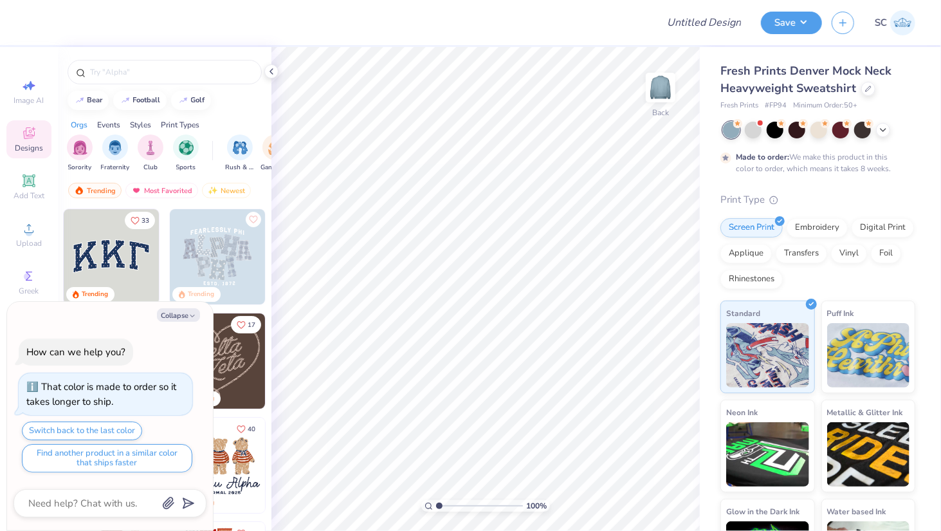
click at [107, 257] on img at bounding box center [111, 256] width 95 height 95
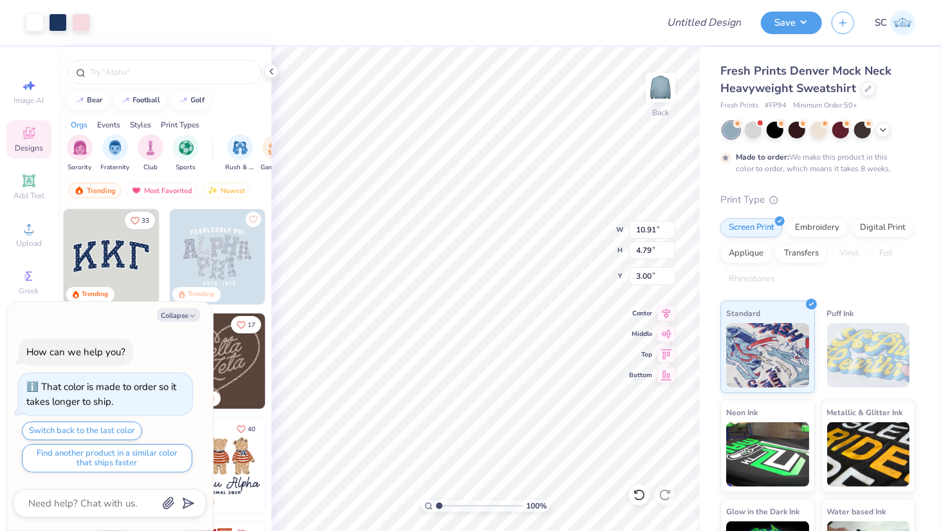
type textarea "x"
type input "13.20"
type input "5.79"
type input "1.99"
type textarea "x"
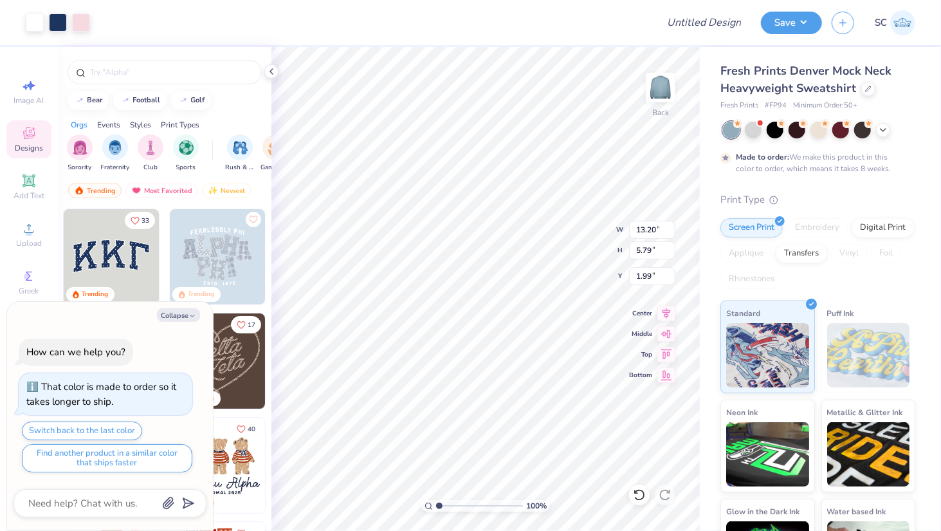
type input "2.01"
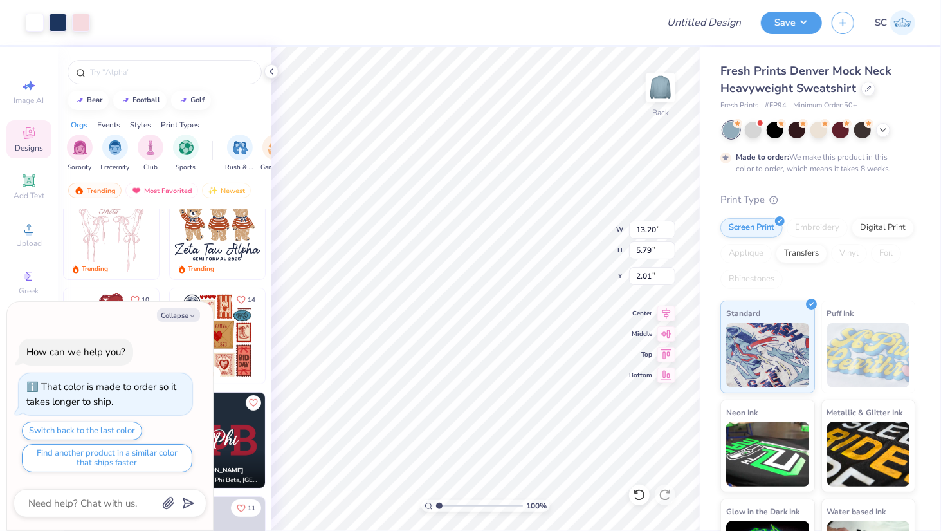
scroll to position [255, 0]
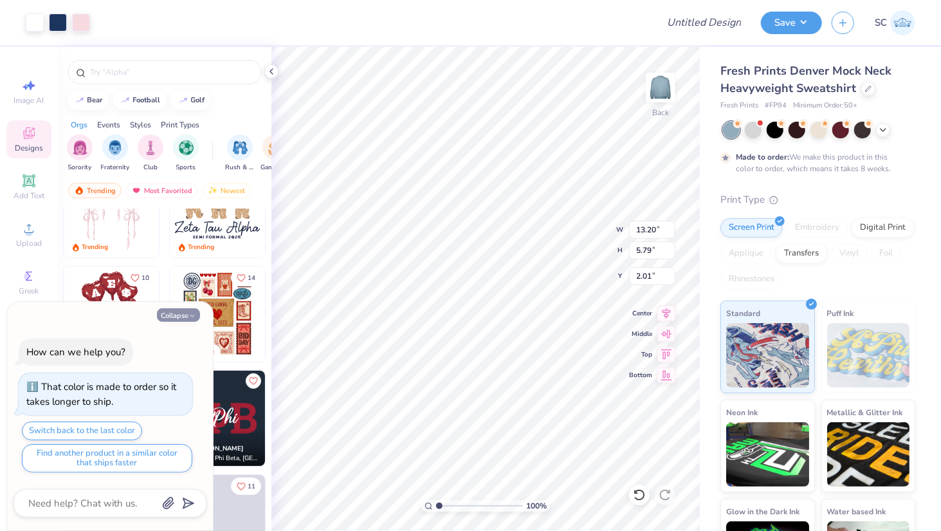
click at [198, 318] on button "Collapse" at bounding box center [178, 315] width 43 height 14
type textarea "x"
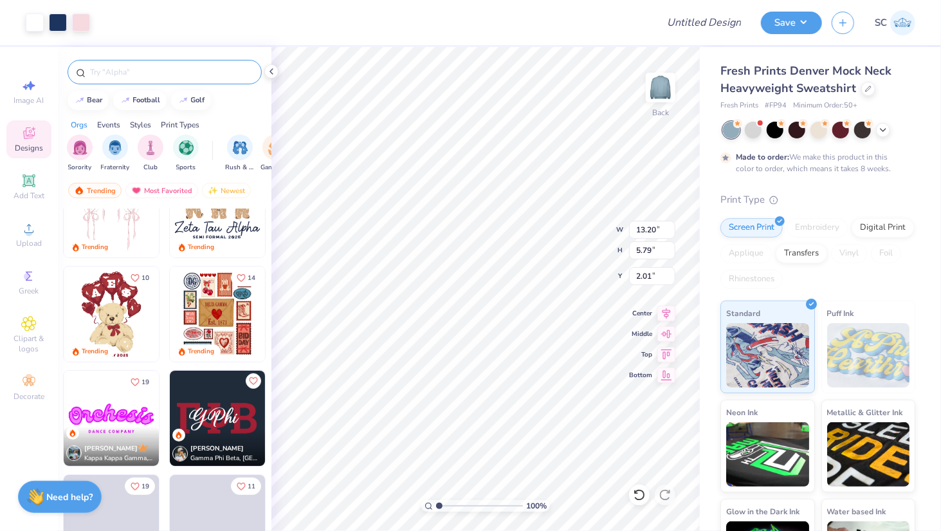
click at [172, 71] on input "text" at bounding box center [171, 72] width 165 height 13
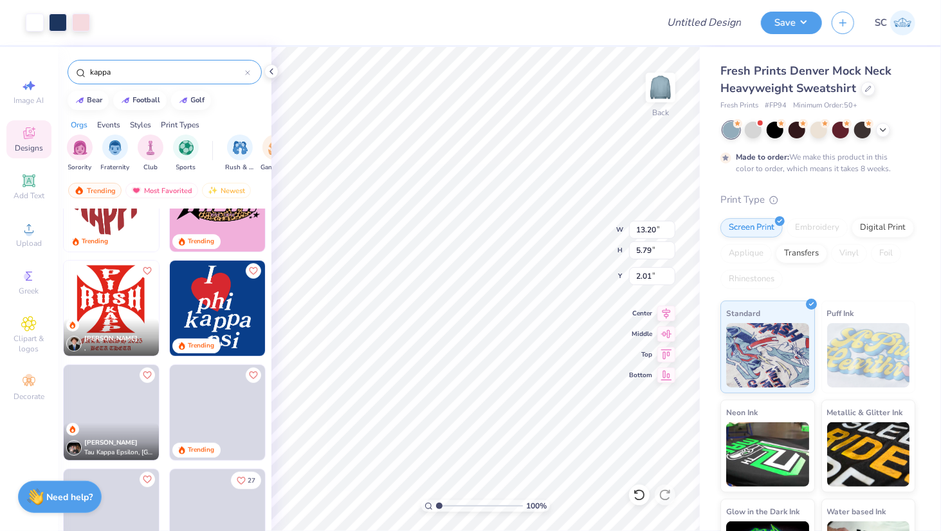
scroll to position [372, 0]
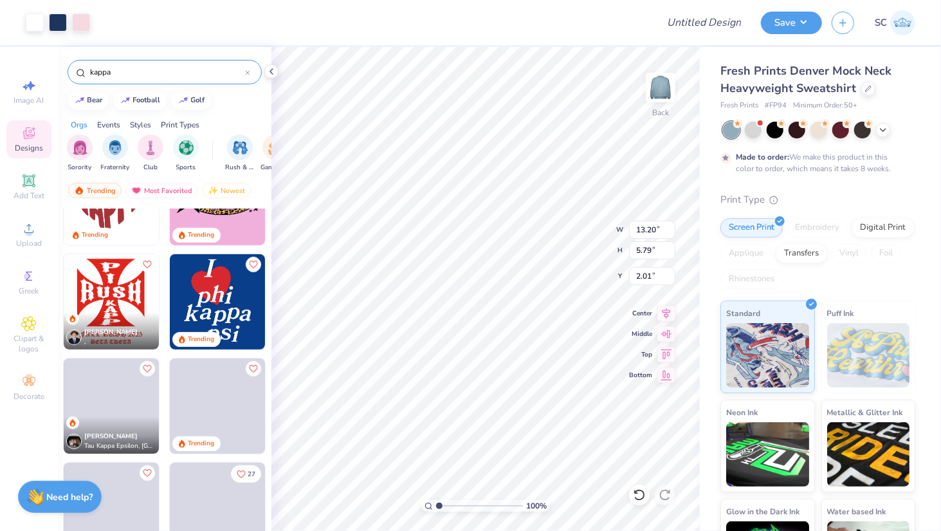
type input "kappa"
click at [37, 24] on div at bounding box center [35, 21] width 18 height 18
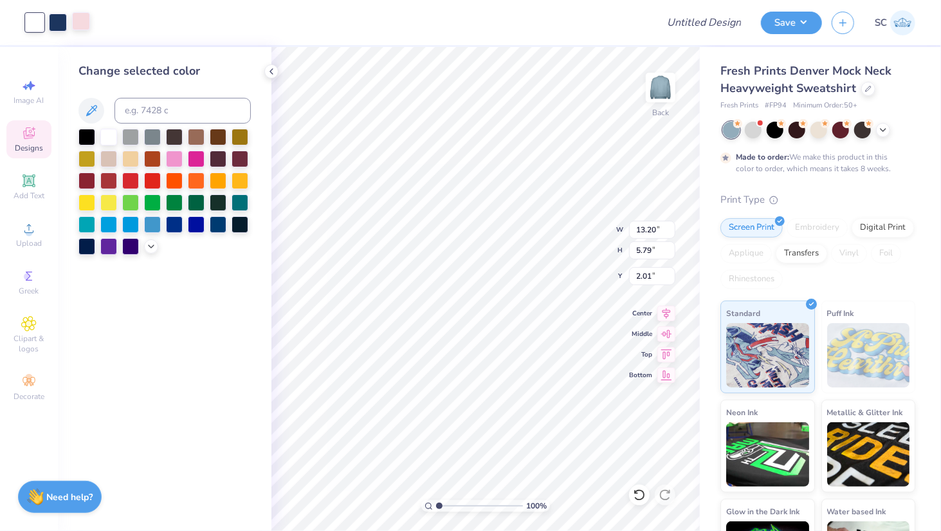
click at [79, 17] on div at bounding box center [81, 21] width 18 height 18
click at [218, 228] on div at bounding box center [218, 223] width 17 height 17
click at [62, 30] on div at bounding box center [58, 21] width 18 height 18
click at [219, 225] on div at bounding box center [218, 223] width 17 height 17
click at [819, 133] on div at bounding box center [818, 128] width 17 height 17
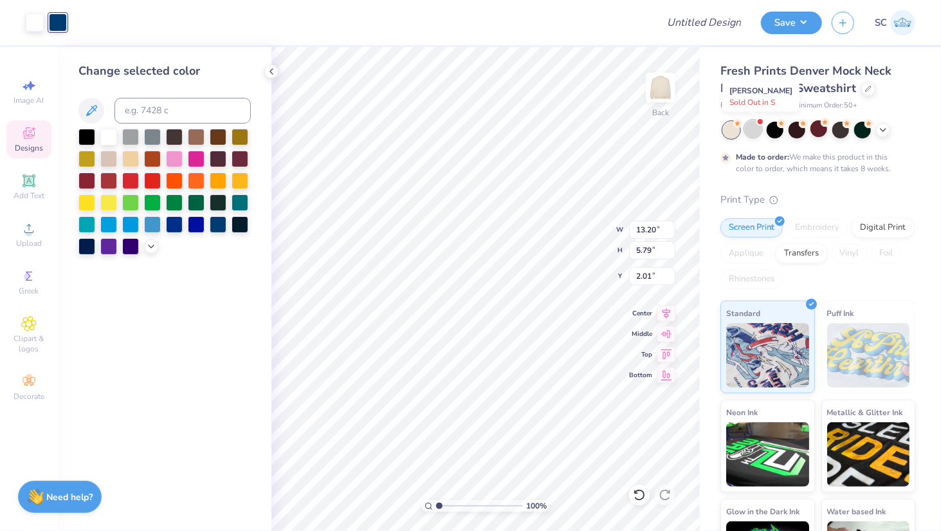
click at [759, 129] on div at bounding box center [753, 128] width 17 height 17
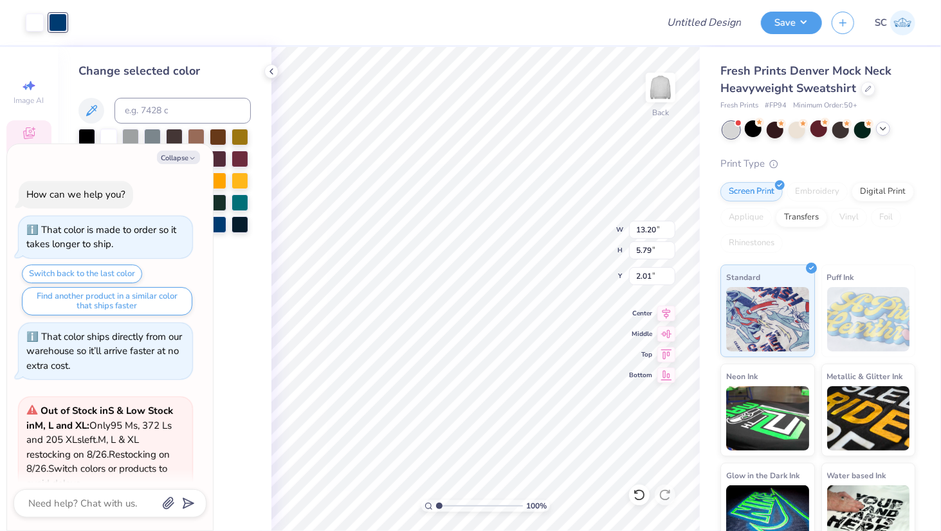
scroll to position [326, 0]
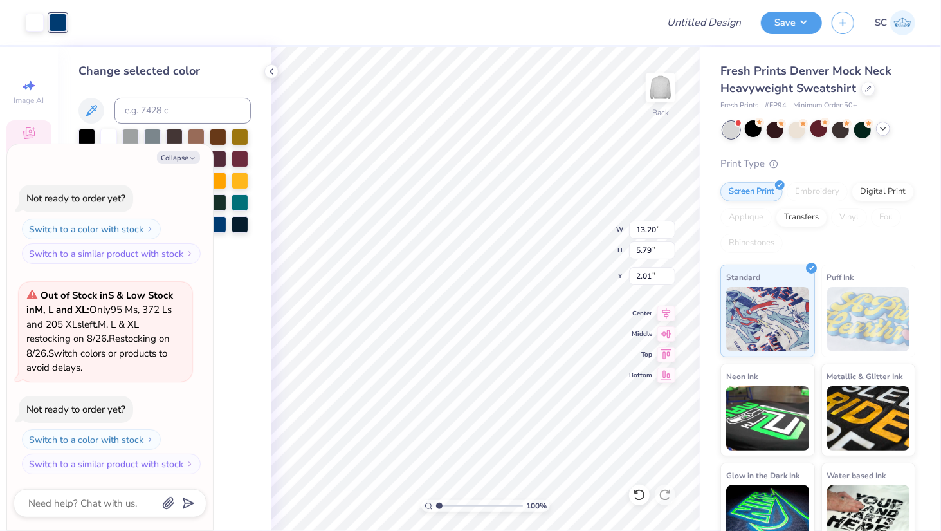
click at [882, 132] on icon at bounding box center [883, 128] width 10 height 10
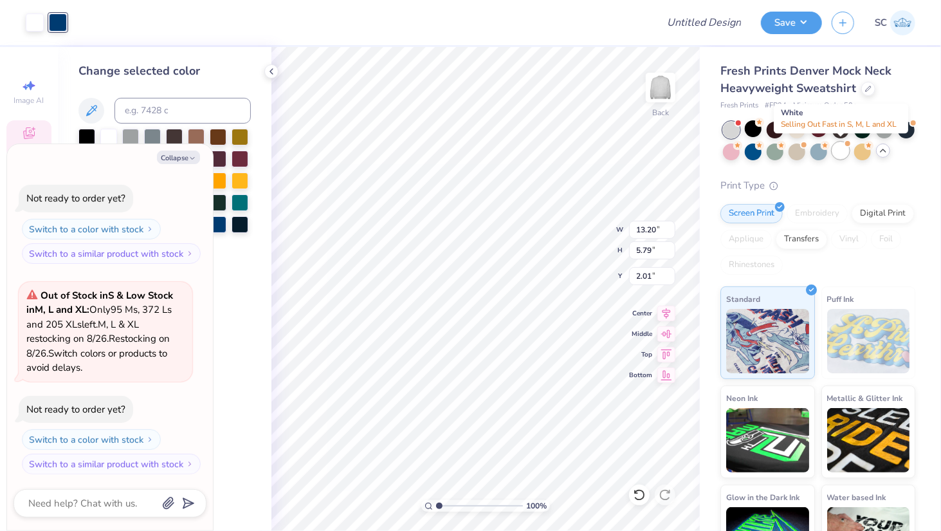
click at [843, 154] on div at bounding box center [840, 150] width 17 height 17
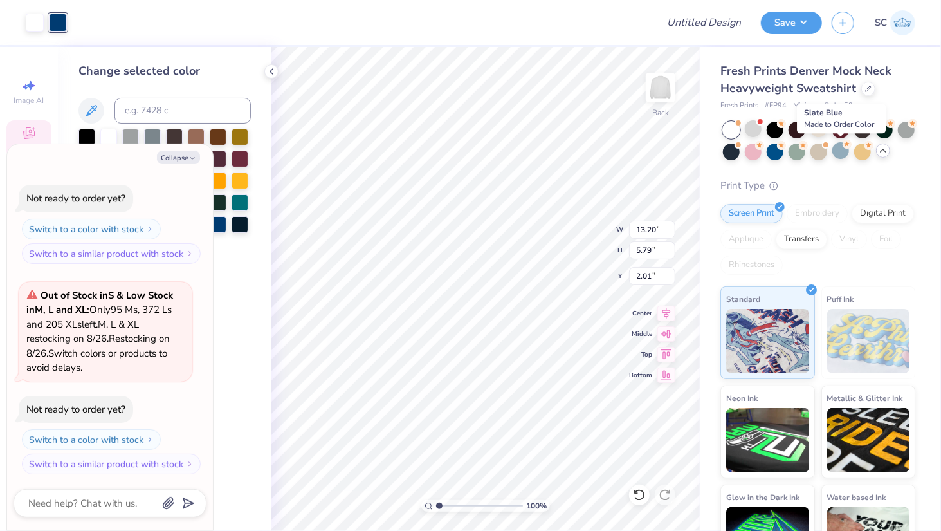
scroll to position [522, 0]
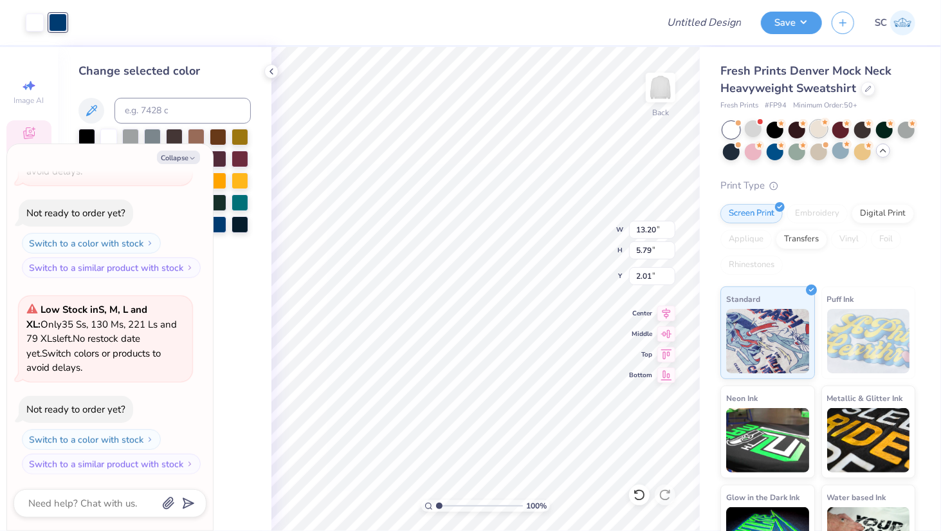
click at [821, 128] on div at bounding box center [818, 128] width 17 height 17
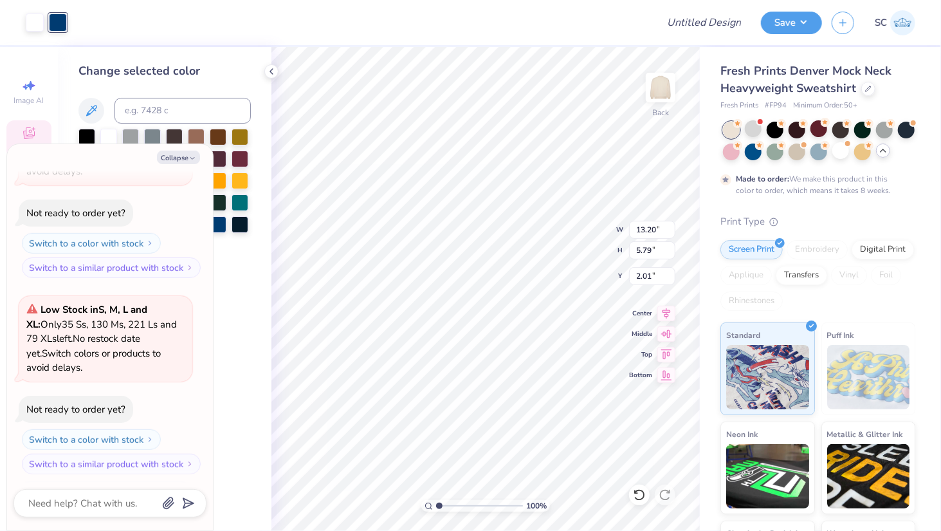
scroll to position [628, 0]
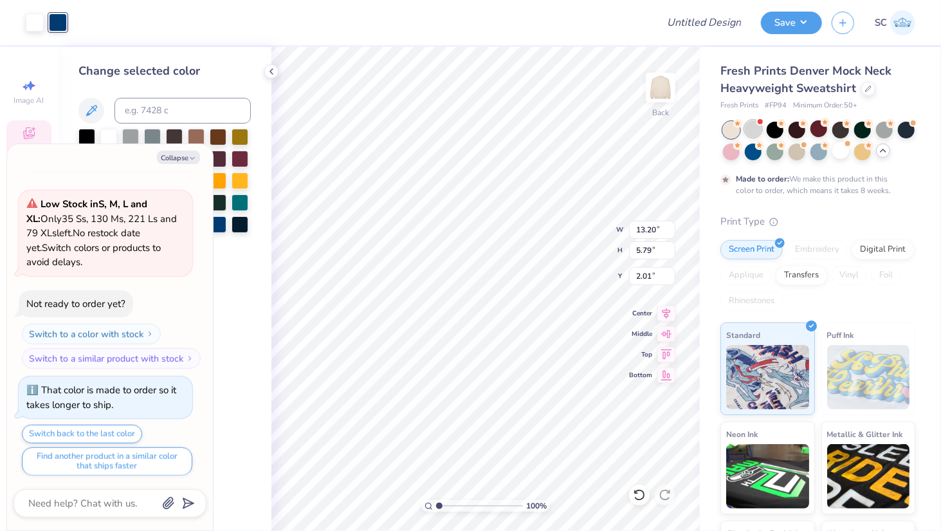
click at [752, 128] on div at bounding box center [753, 128] width 17 height 17
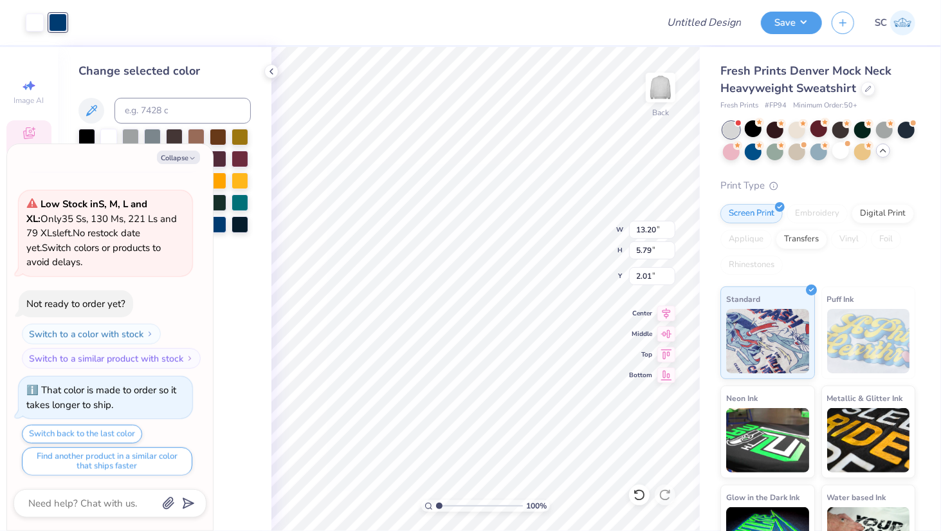
scroll to position [902, 0]
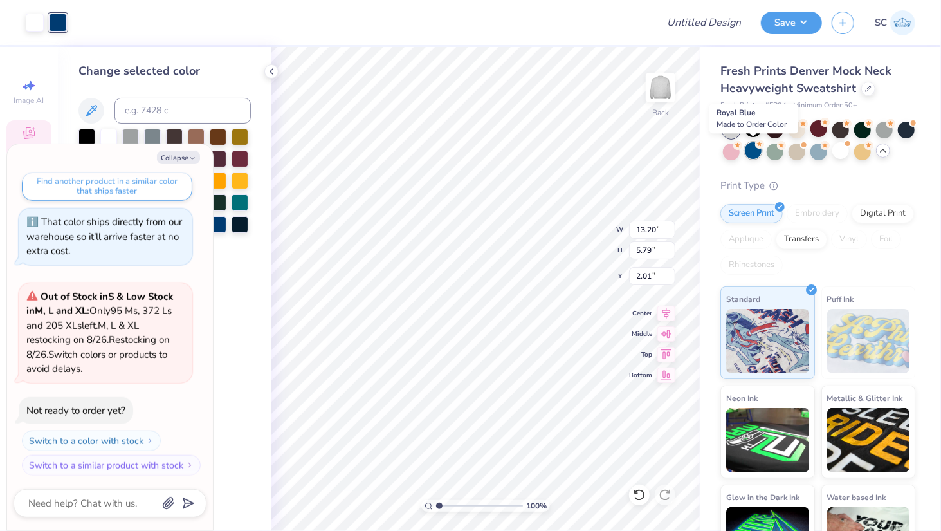
click at [749, 154] on div at bounding box center [753, 150] width 17 height 17
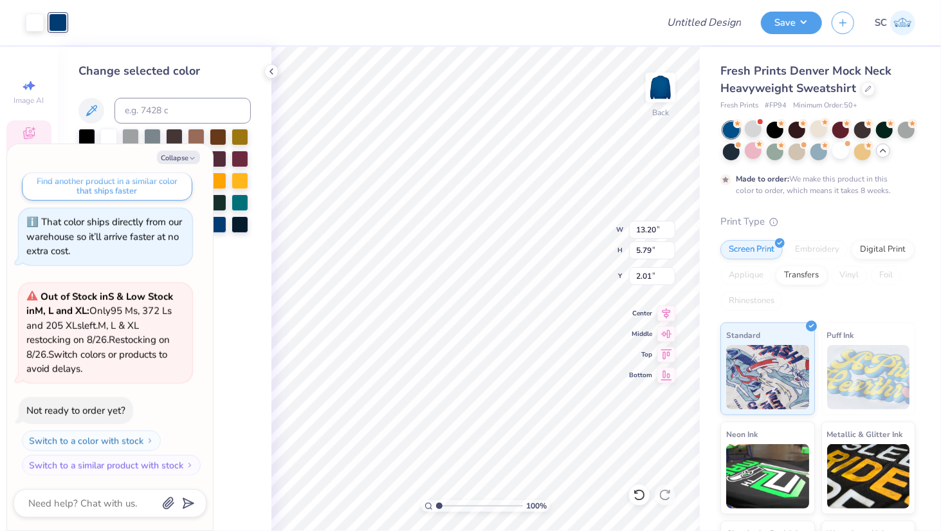
scroll to position [1008, 0]
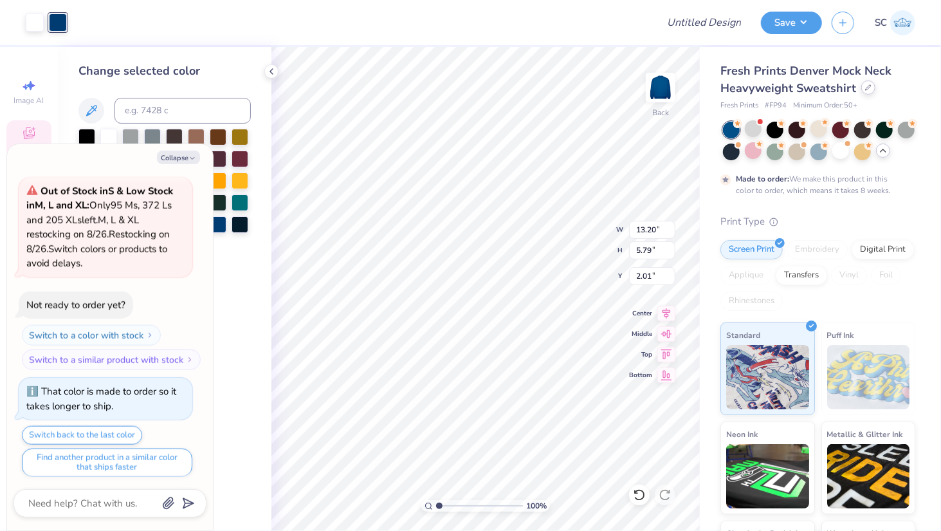
click at [865, 88] on icon at bounding box center [868, 87] width 6 height 6
type textarea "x"
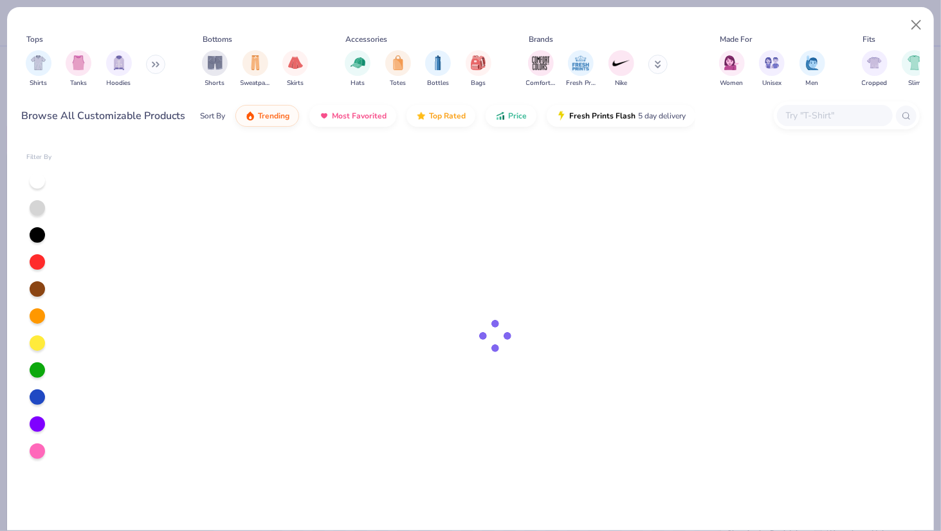
click at [806, 120] on input "text" at bounding box center [834, 115] width 99 height 15
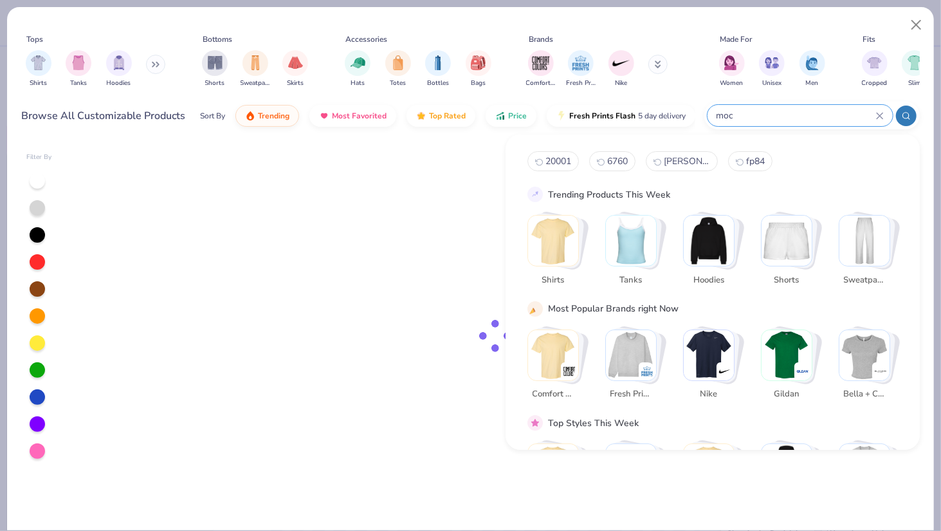
type input "mock"
type textarea "x"
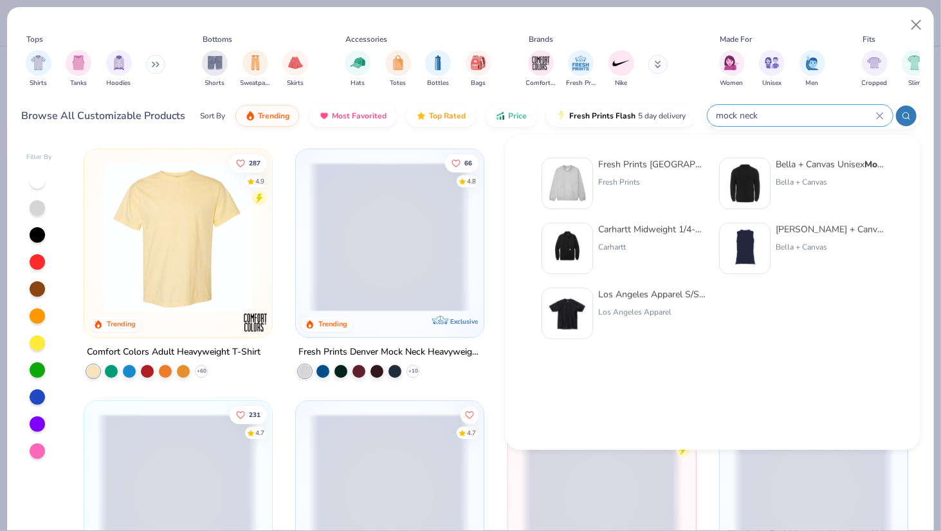
drag, startPoint x: 767, startPoint y: 115, endPoint x: 715, endPoint y: 114, distance: 51.4
click at [715, 115] on input "mock neck" at bounding box center [795, 115] width 161 height 15
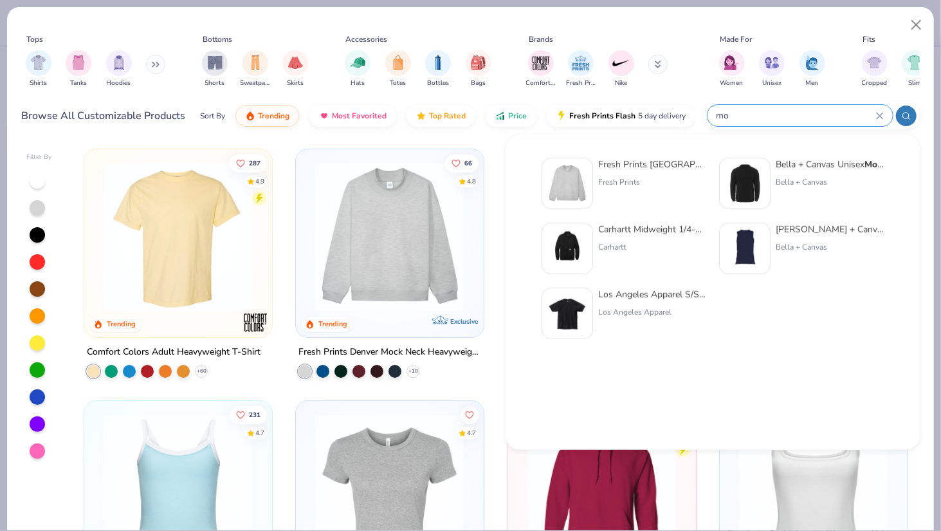
type input "m"
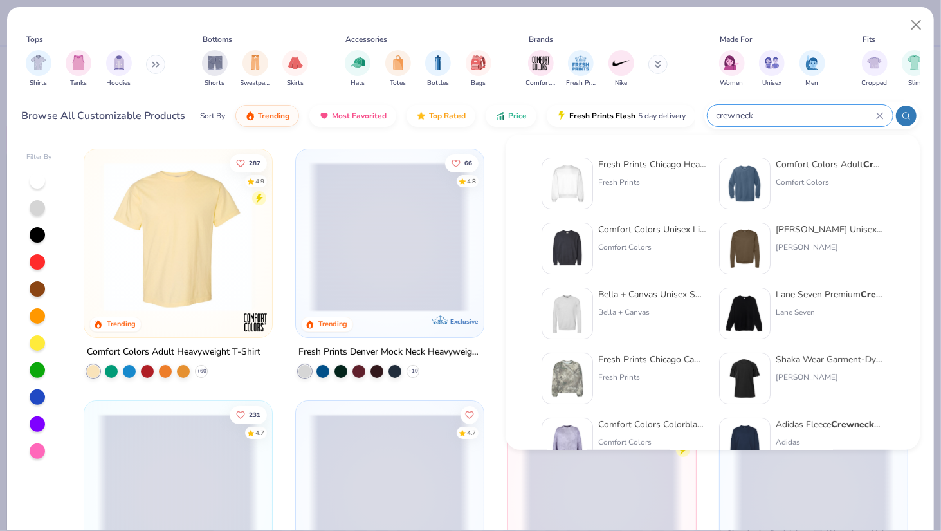
type input "crewneck"
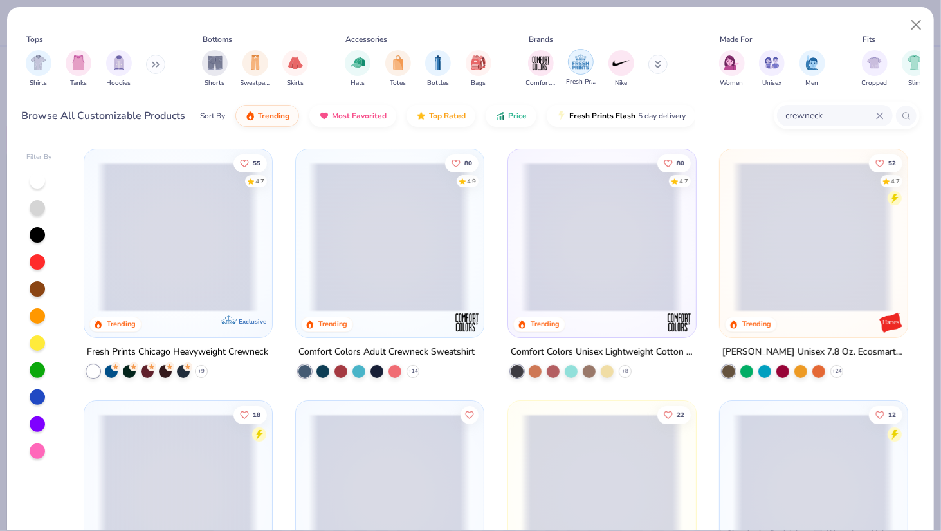
click at [584, 61] on img "filter for Fresh Prints" at bounding box center [580, 61] width 19 height 19
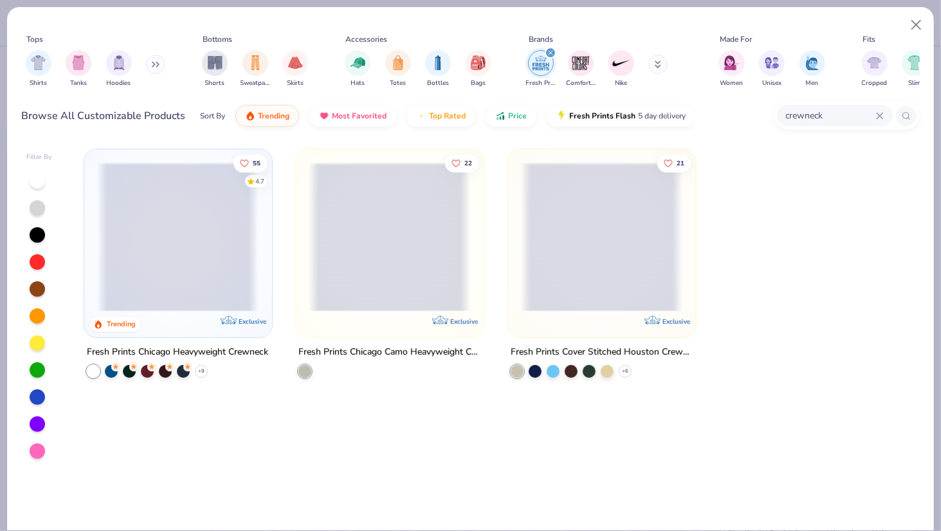
click at [581, 352] on div "Fresh Prints Cover Stitched Houston Crewneck" at bounding box center [602, 351] width 183 height 16
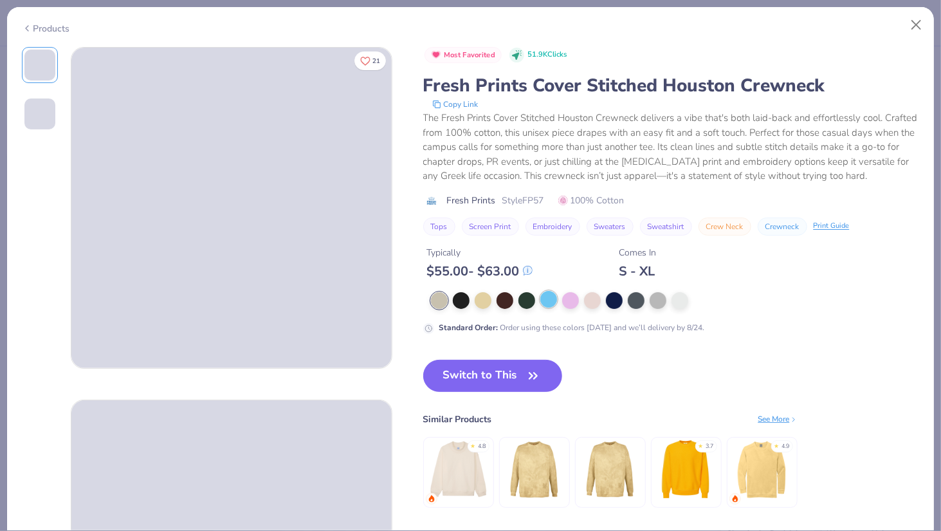
click at [552, 293] on div at bounding box center [548, 299] width 17 height 17
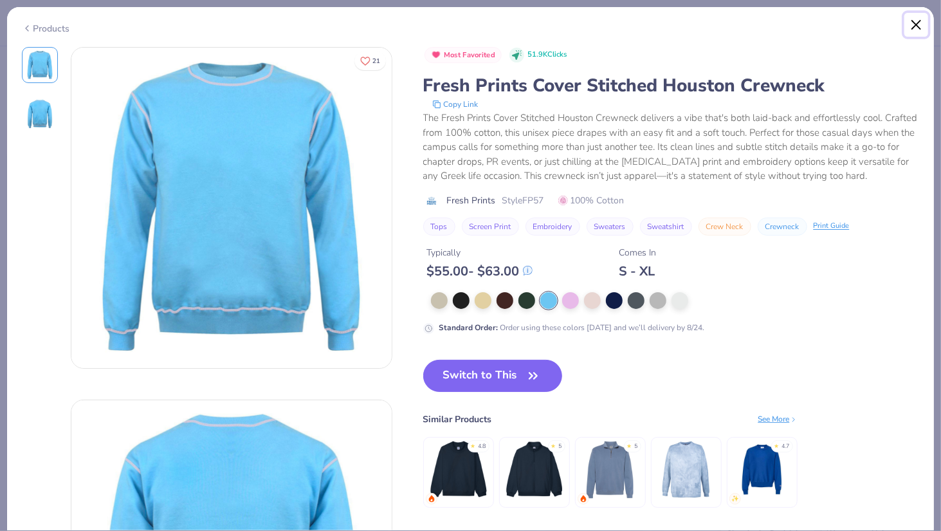
click at [907, 19] on button "Close" at bounding box center [916, 25] width 24 height 24
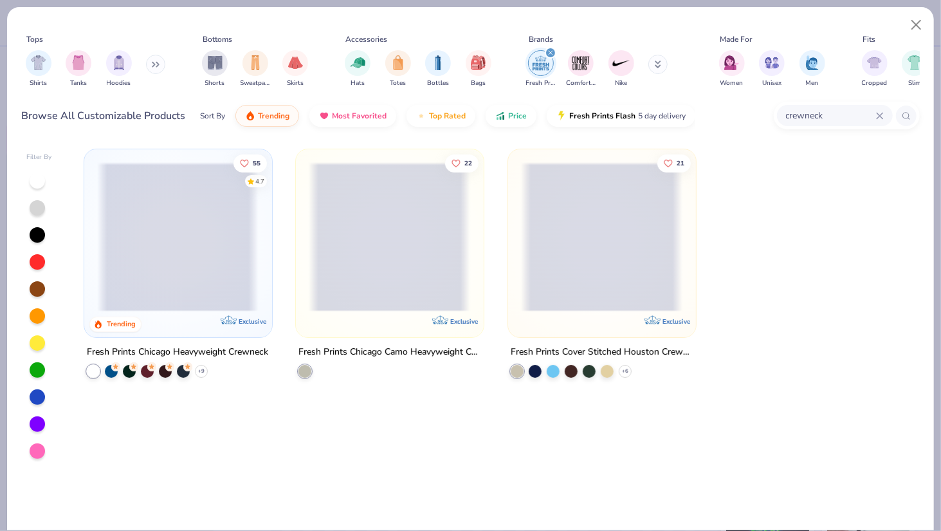
click at [199, 279] on span at bounding box center [177, 236] width 161 height 149
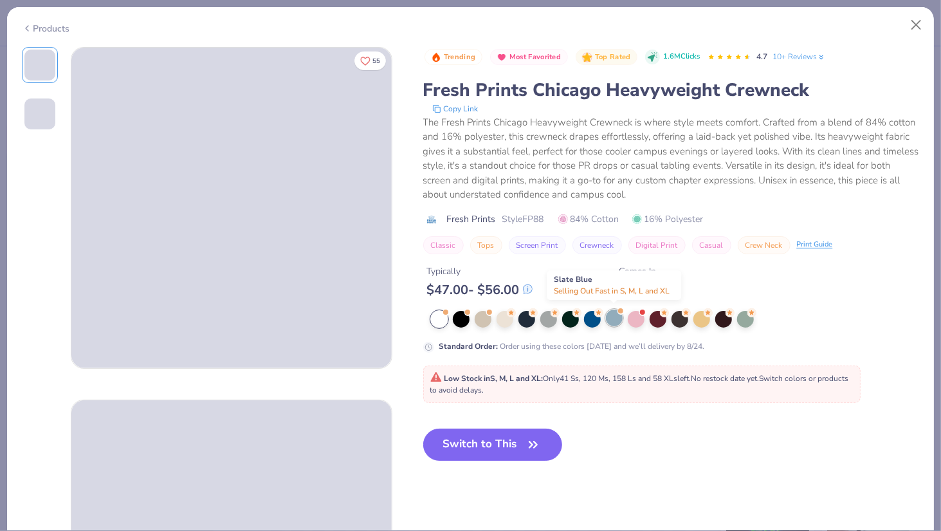
click at [618, 318] on div at bounding box center [614, 317] width 17 height 17
click at [915, 24] on button "Close" at bounding box center [916, 25] width 24 height 24
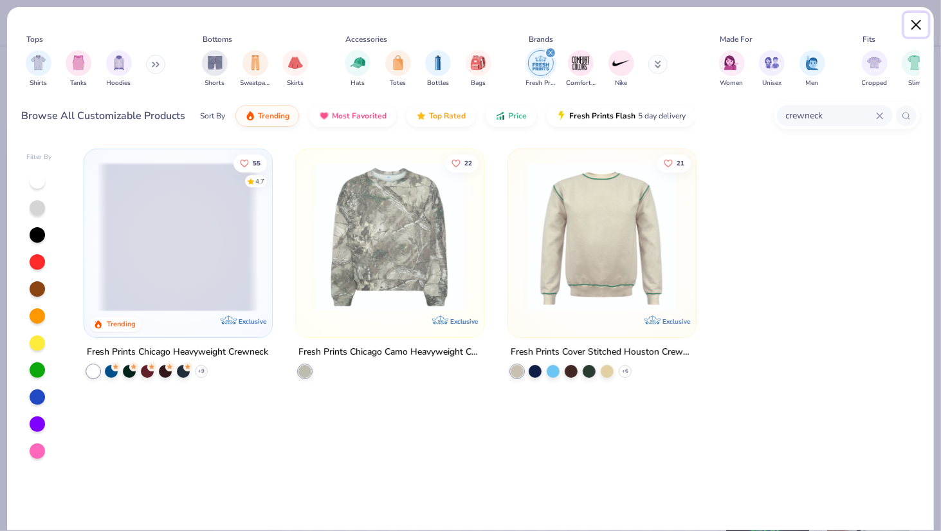
click at [915, 24] on button "Close" at bounding box center [916, 25] width 24 height 24
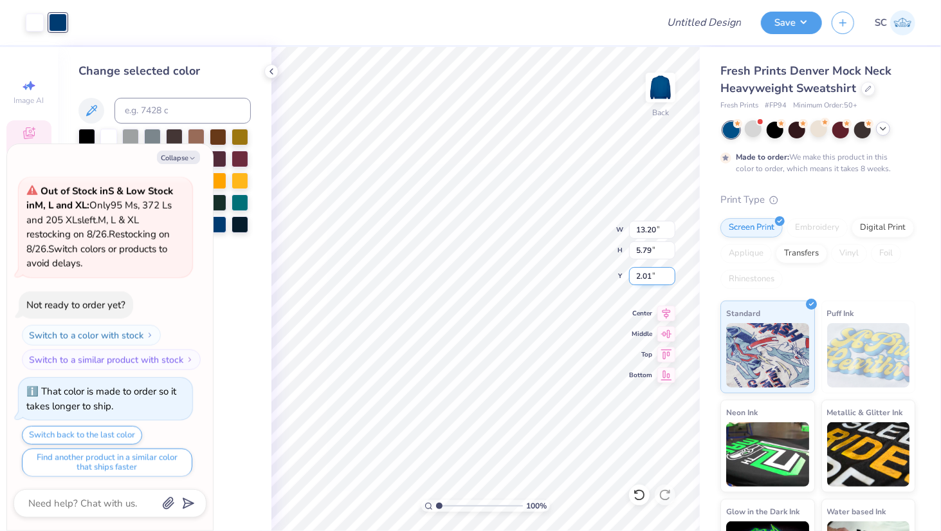
type textarea "x"
type input "3.00"
click at [89, 113] on icon at bounding box center [91, 110] width 11 height 11
click at [96, 105] on icon at bounding box center [91, 110] width 11 height 11
click at [195, 159] on icon "button" at bounding box center [192, 158] width 8 height 8
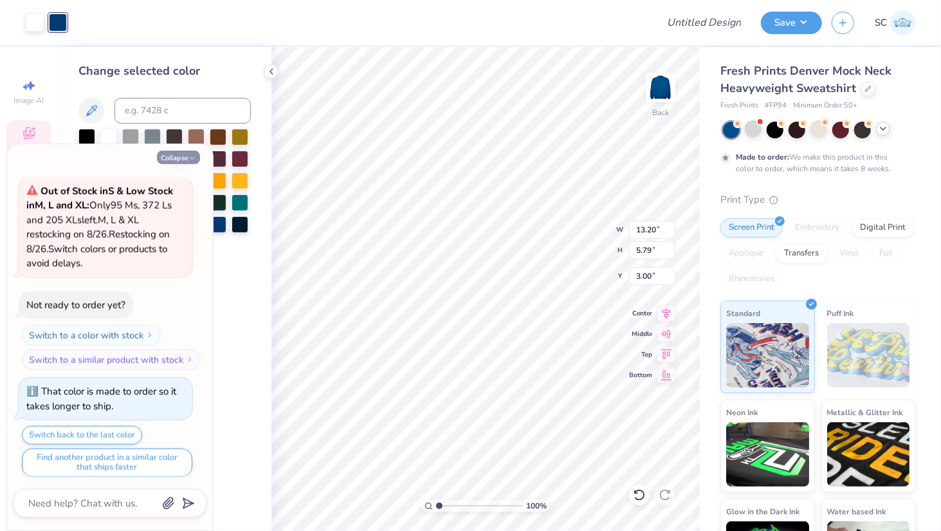
type textarea "x"
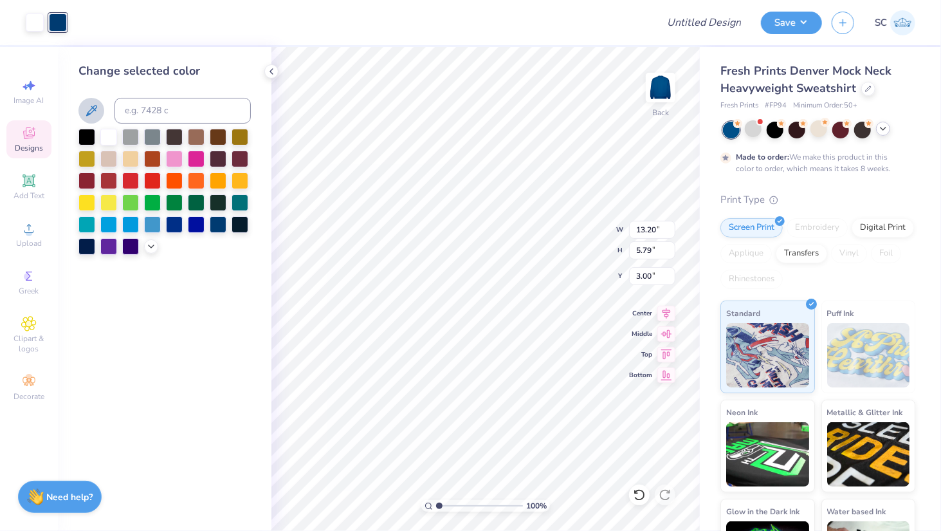
click at [95, 112] on icon at bounding box center [91, 110] width 15 height 15
click at [150, 112] on input at bounding box center [182, 111] width 136 height 26
click at [27, 236] on icon at bounding box center [28, 228] width 15 height 15
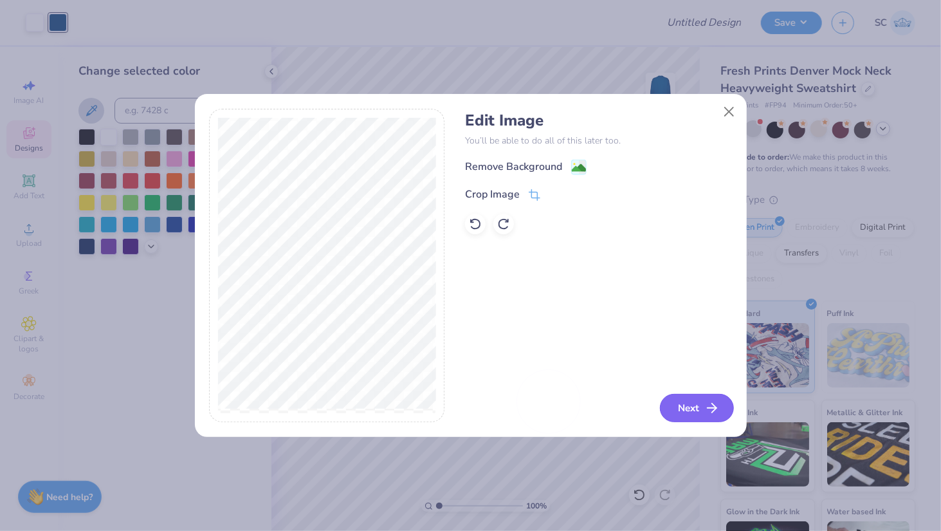
click at [692, 406] on button "Next" at bounding box center [697, 408] width 74 height 28
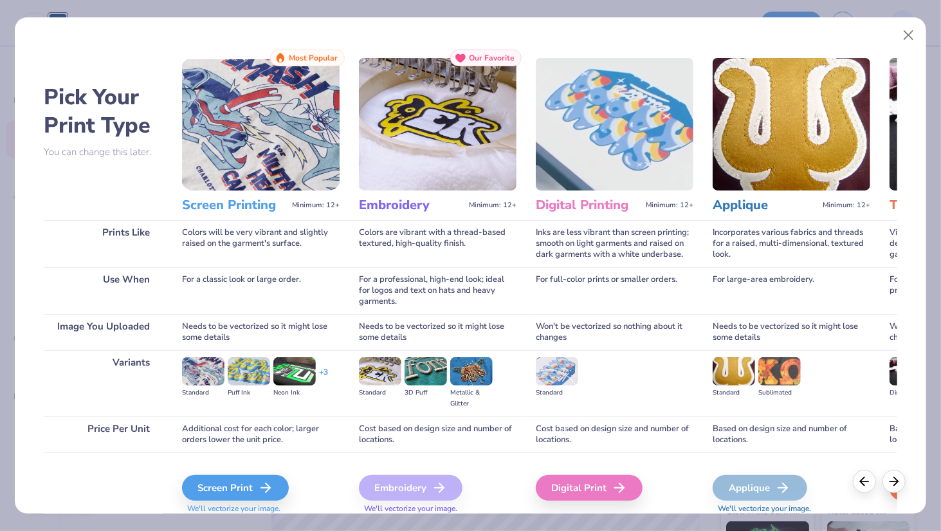
scroll to position [45, 0]
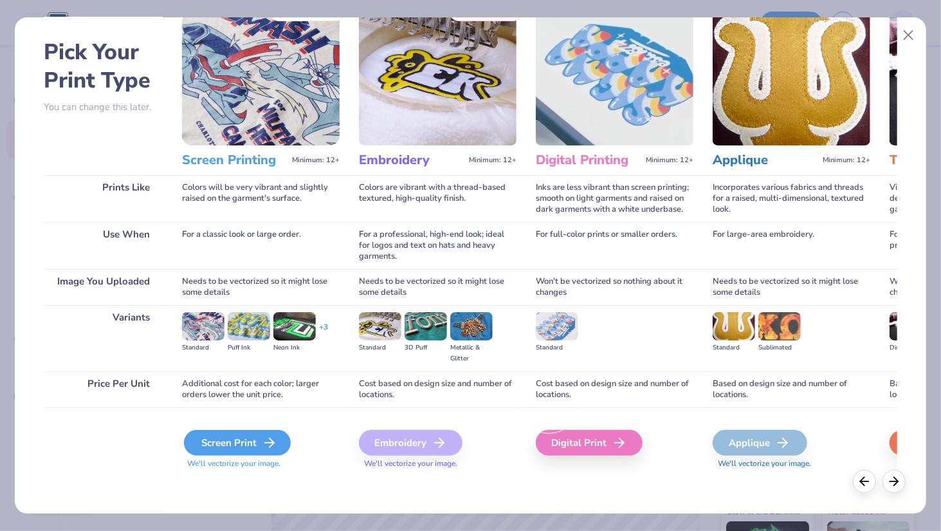
click at [219, 446] on div "Screen Print" at bounding box center [237, 443] width 107 height 26
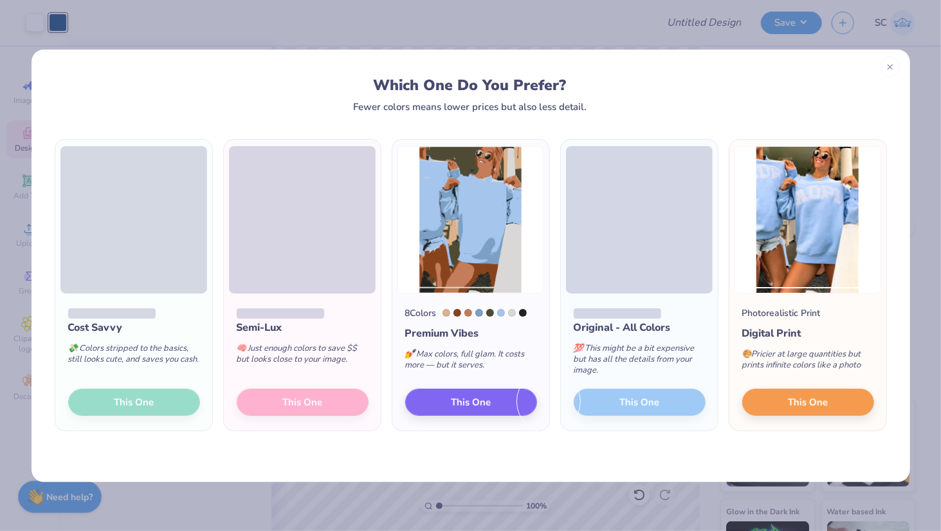
click at [653, 401] on div "Original - All Colors 💯 This might be a bit expensive but has all the details f…" at bounding box center [639, 362] width 157 height 138
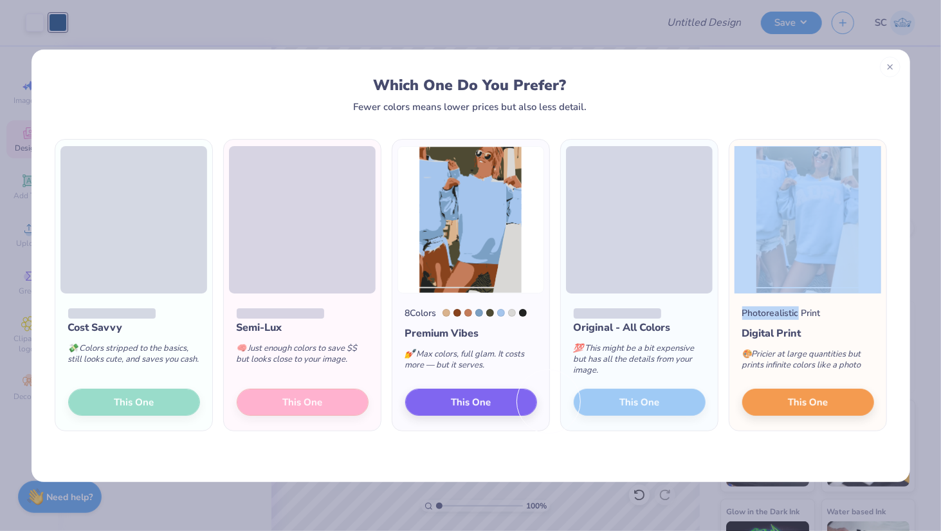
click at [653, 401] on div "Original - All Colors 💯 This might be a bit expensive but has all the details f…" at bounding box center [639, 362] width 157 height 138
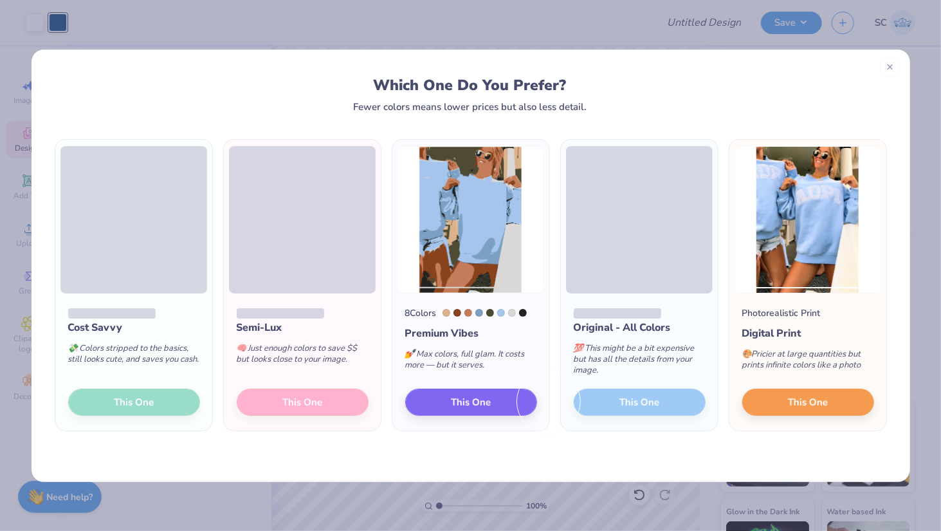
click at [660, 462] on div "Cost Savvy 💸 Colors stripped to the basics, still looks cute, and saves you cas…" at bounding box center [471, 297] width 878 height 370
click at [762, 402] on button "This One" at bounding box center [808, 399] width 132 height 27
type input "12.55"
type input "18.00"
type input "1.00"
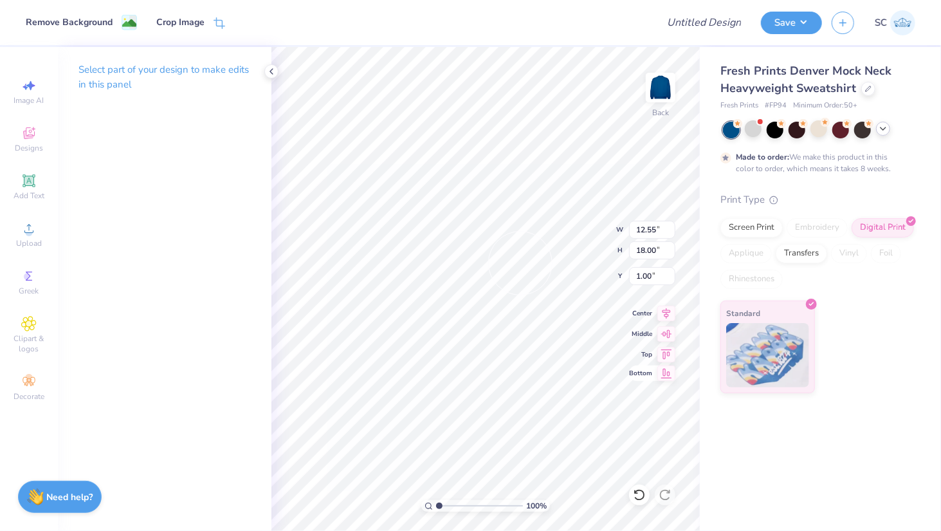
type input "13.20"
type input "5.79"
type input "3.00"
click at [54, 30] on div at bounding box center [58, 21] width 18 height 18
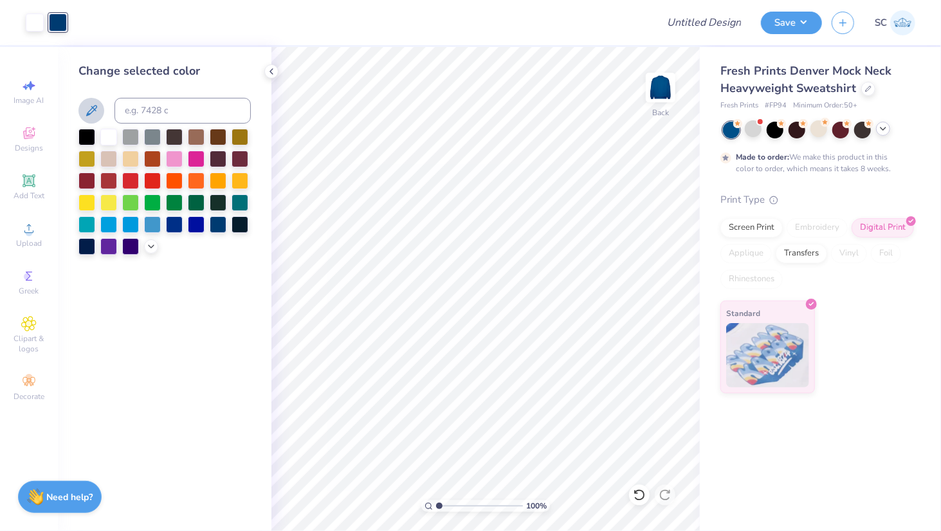
click at [95, 112] on icon at bounding box center [91, 110] width 15 height 15
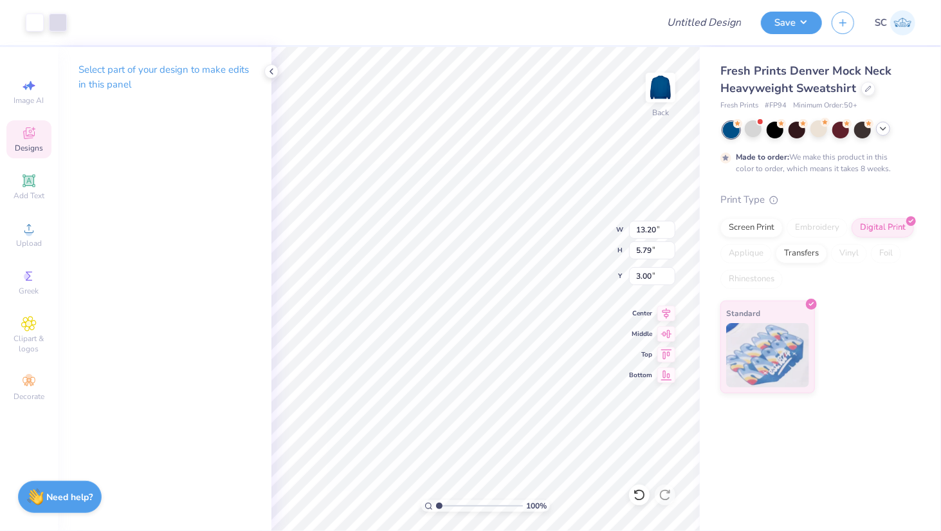
click at [882, 130] on icon at bounding box center [883, 128] width 10 height 10
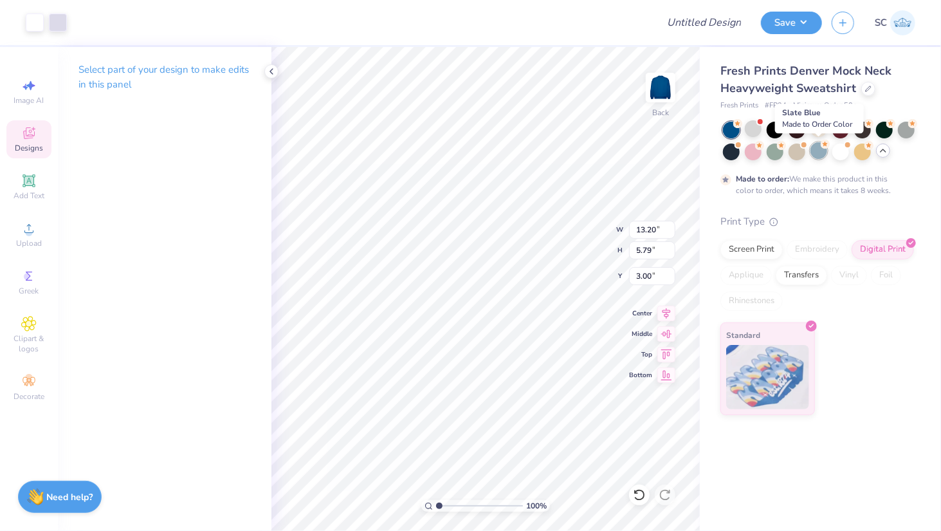
click at [817, 153] on div at bounding box center [818, 150] width 17 height 17
click at [758, 127] on div at bounding box center [753, 128] width 17 height 17
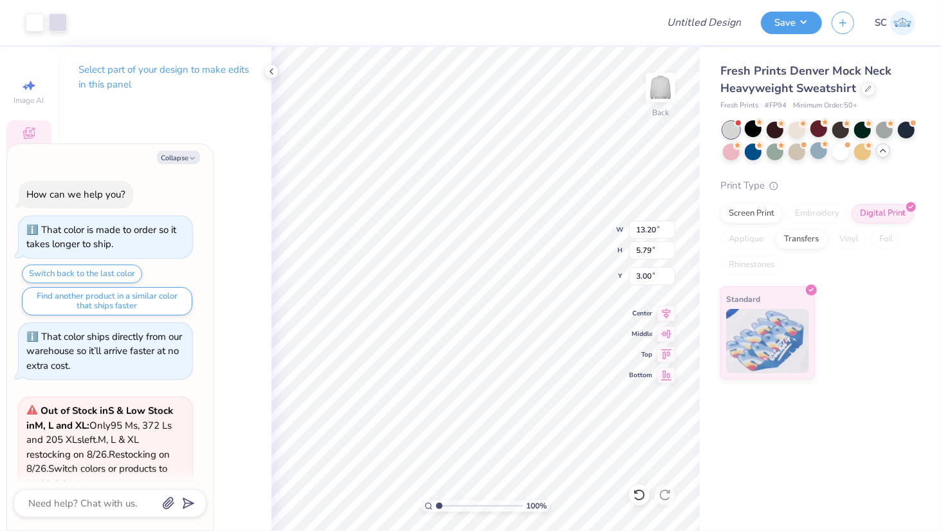
scroll to position [1282, 0]
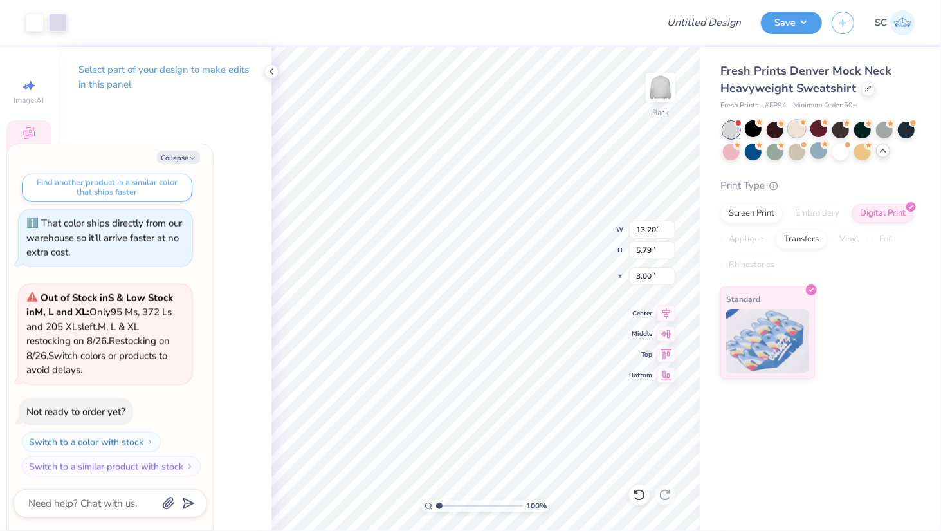
click at [794, 130] on div at bounding box center [796, 128] width 17 height 17
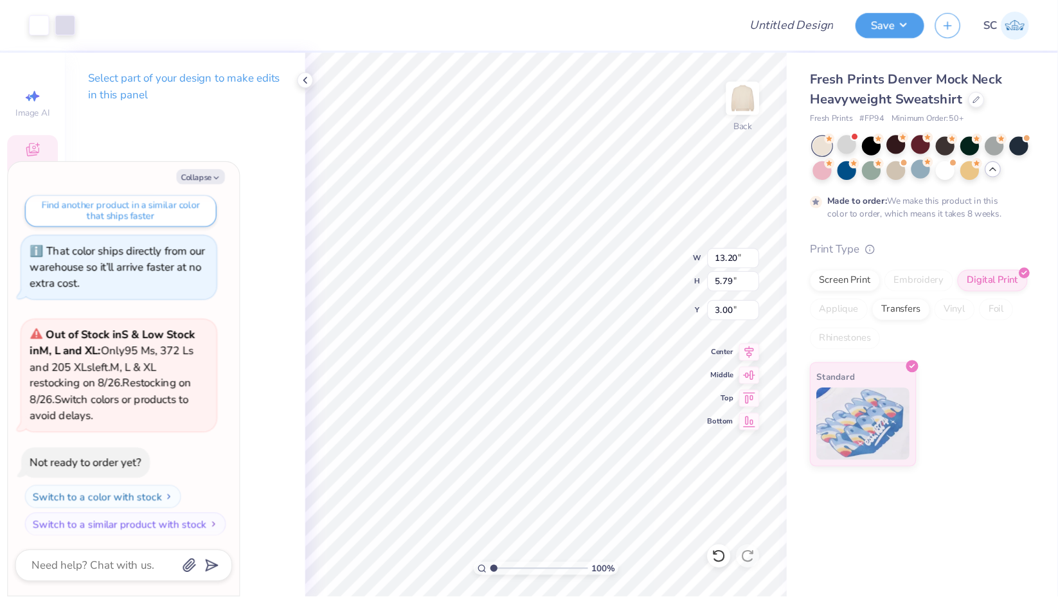
scroll to position [1388, 0]
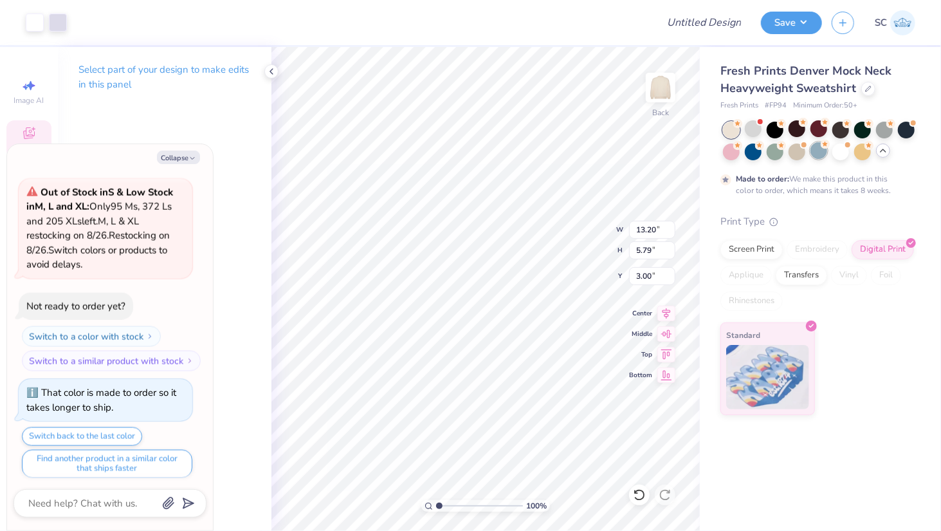
click at [823, 155] on div at bounding box center [818, 150] width 17 height 17
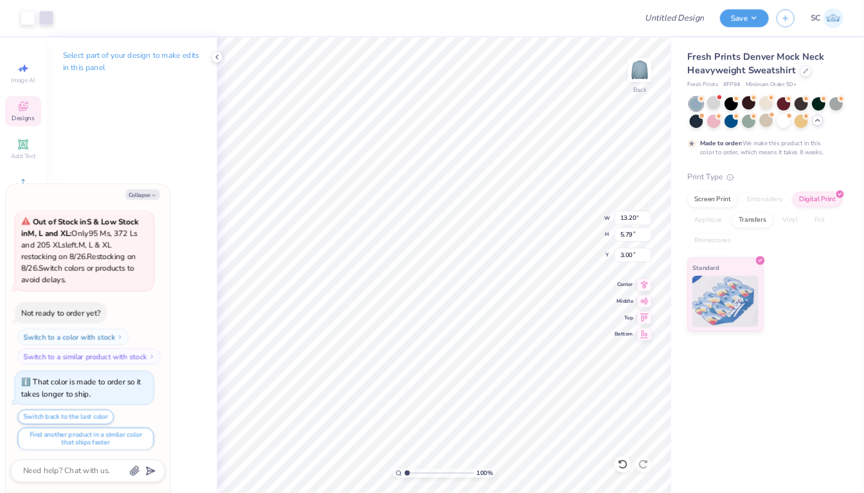
scroll to position [1388, 0]
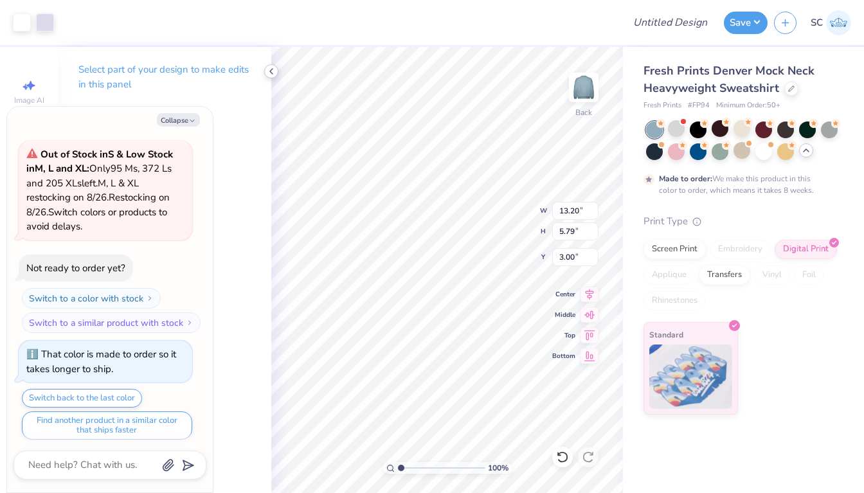
click at [271, 71] on icon at bounding box center [271, 71] width 10 height 10
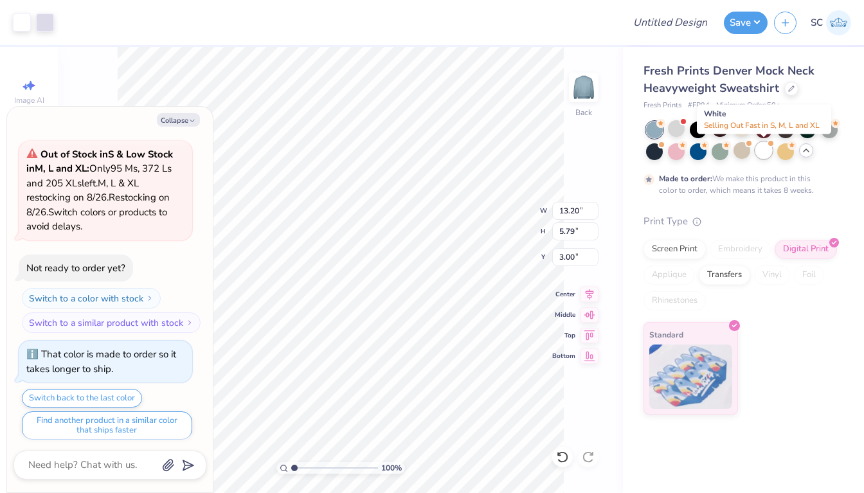
click at [769, 149] on div at bounding box center [764, 150] width 17 height 17
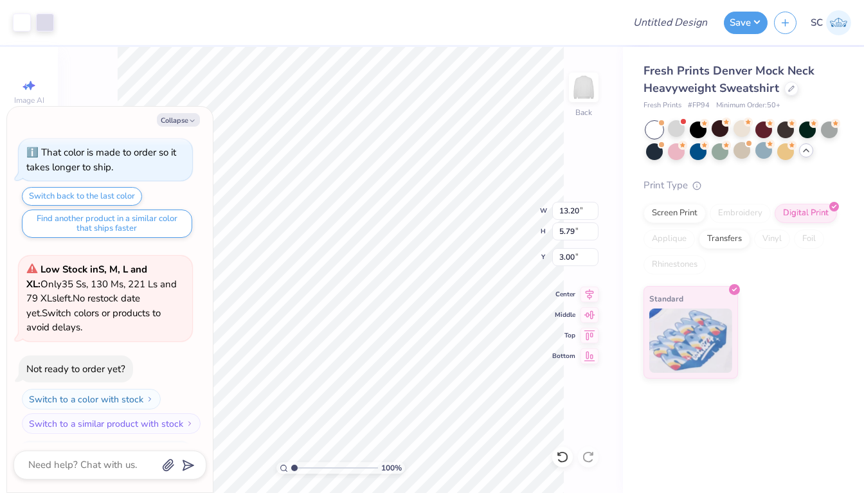
scroll to position [1654, 0]
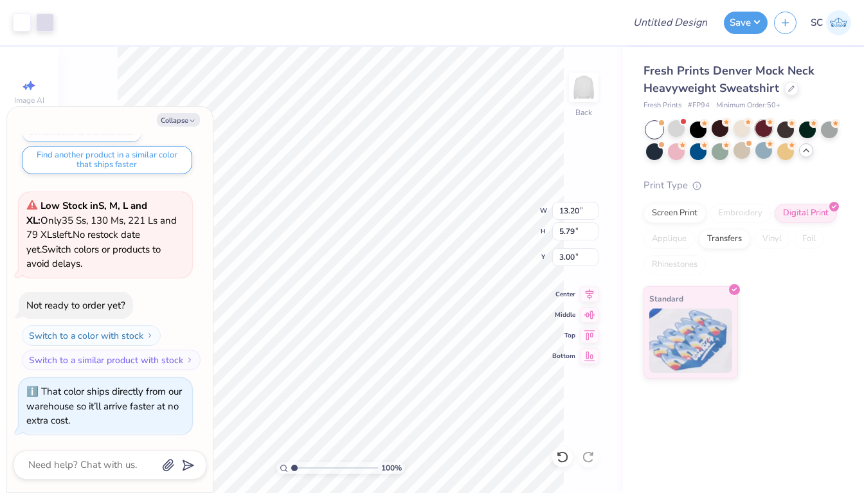
click at [771, 129] on div at bounding box center [764, 128] width 17 height 17
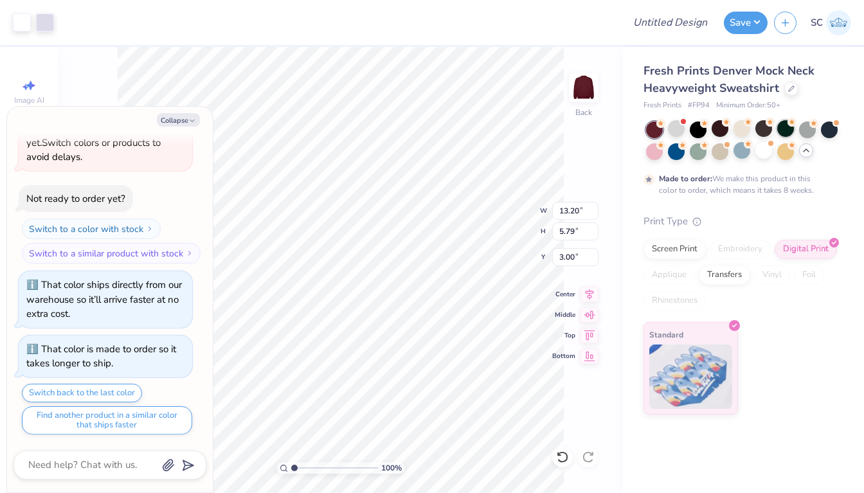
click at [784, 131] on div at bounding box center [785, 128] width 17 height 17
click at [808, 130] on div at bounding box center [807, 128] width 17 height 17
click at [767, 151] on div at bounding box center [764, 150] width 17 height 17
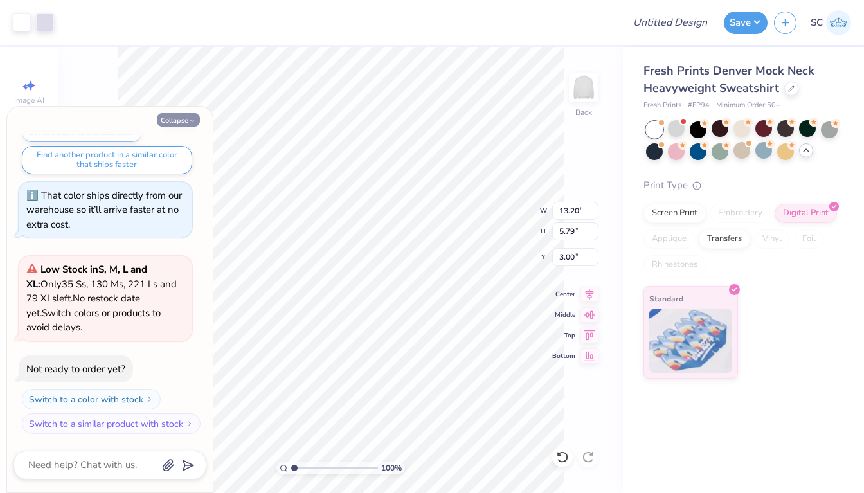
click at [192, 119] on icon "button" at bounding box center [192, 121] width 8 height 8
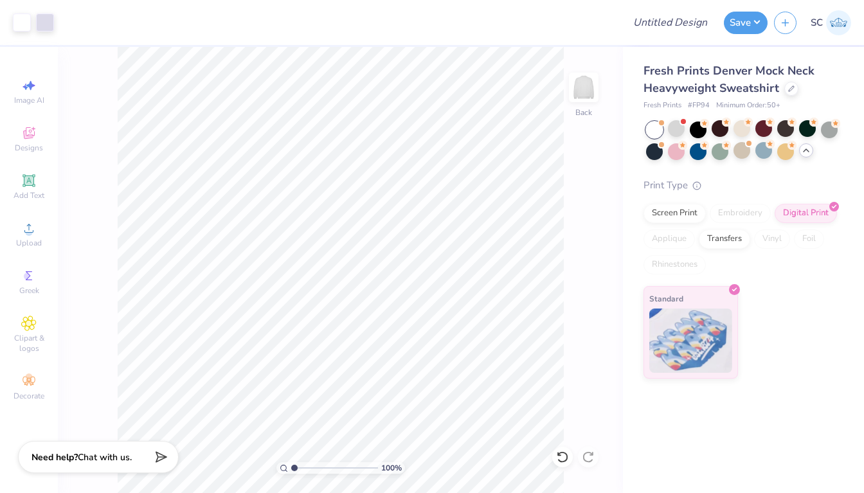
click at [113, 453] on span "Chat with us." at bounding box center [105, 457] width 54 height 12
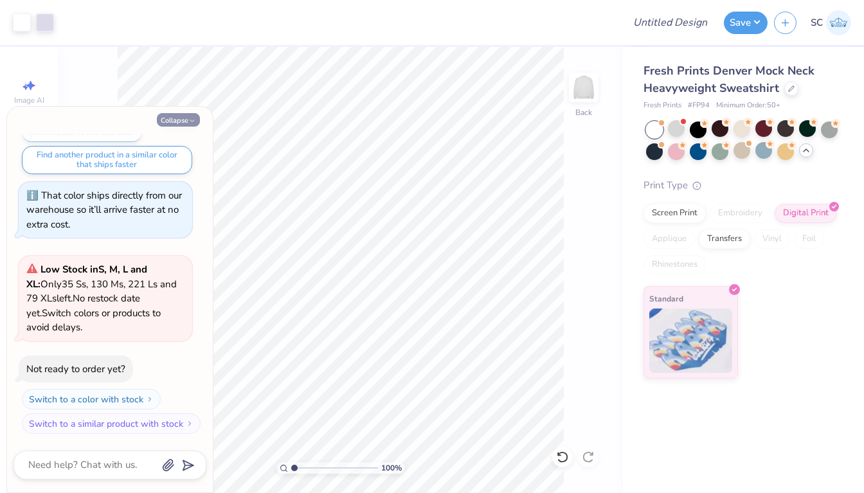
click at [190, 113] on button "Collapse" at bounding box center [178, 120] width 43 height 14
type textarea "x"
